Goal: Go to known website: Access a specific website the user already knows

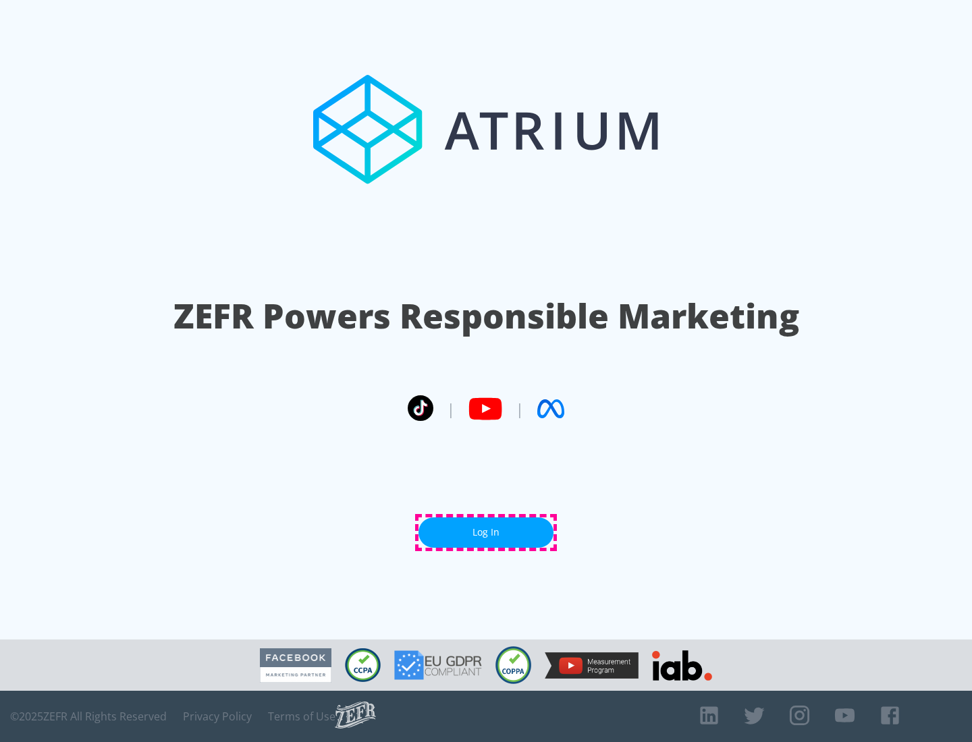
click at [486, 532] on link "Log In" at bounding box center [485, 532] width 135 height 30
